Goal: Information Seeking & Learning: Find specific fact

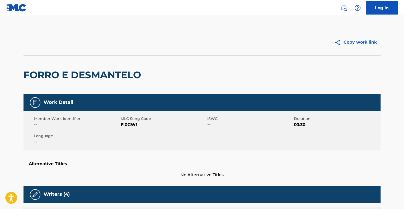
drag, startPoint x: 342, startPoint y: 7, endPoint x: 338, endPoint y: 7, distance: 4.2
click at [342, 7] on img at bounding box center [343, 8] width 6 height 6
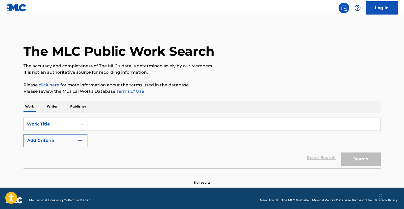
click at [110, 130] on input "Search Form" at bounding box center [233, 124] width 293 height 13
paste input "Aglow - Karamel Kel"
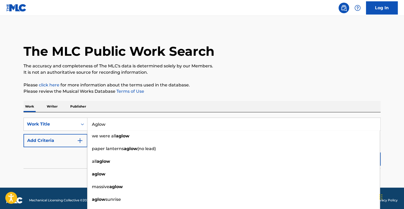
type input "Aglow"
click at [64, 142] on button "Add Criteria" at bounding box center [55, 140] width 64 height 13
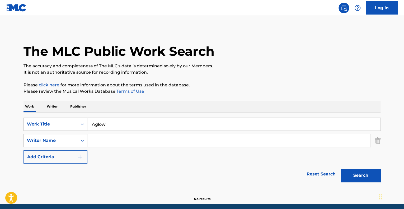
click at [110, 141] on input "Search Form" at bounding box center [228, 140] width 283 height 13
paste input "[PERSON_NAME]"
type input "[PERSON_NAME]"
click at [361, 172] on button "Search" at bounding box center [361, 175] width 40 height 13
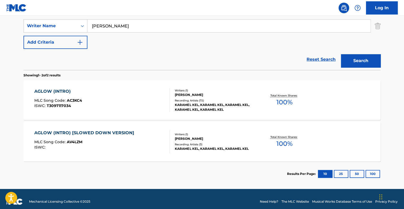
scroll to position [119, 0]
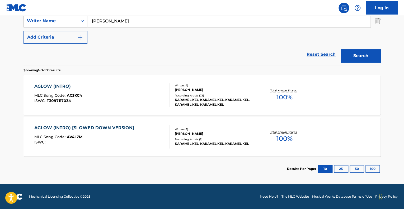
click at [182, 95] on div "Recording Artists ( 72 )" at bounding box center [215, 95] width 80 height 4
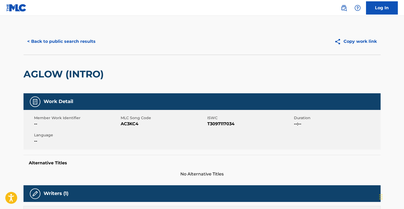
drag, startPoint x: 180, startPoint y: 95, endPoint x: 181, endPoint y: 86, distance: 9.1
